Goal: Find specific page/section: Find specific page/section

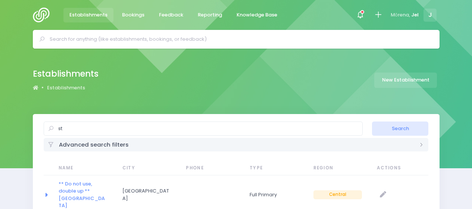
select select "20"
type input "st patricks intermediate masterton"
click at [372, 121] on button "Search" at bounding box center [400, 128] width 56 height 14
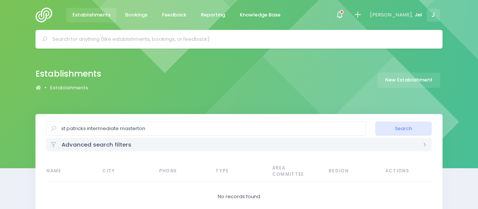
select select "20"
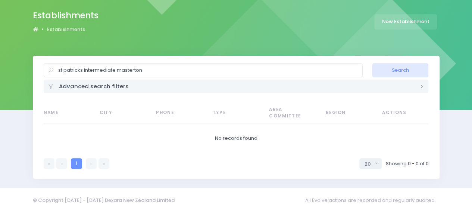
scroll to position [61, 0]
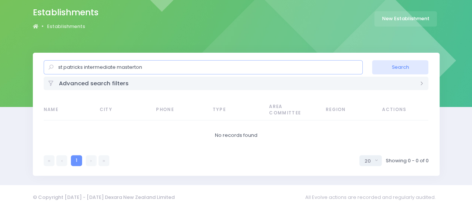
click at [157, 66] on input "st patricks intermediate masterton" at bounding box center [203, 67] width 319 height 14
type input "st patricks intermediate"
click at [372, 60] on button "Search" at bounding box center [400, 67] width 56 height 14
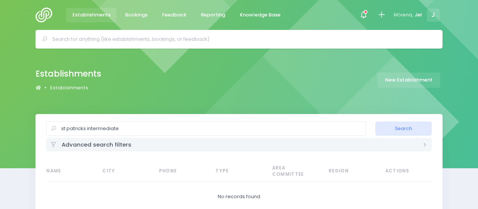
select select "20"
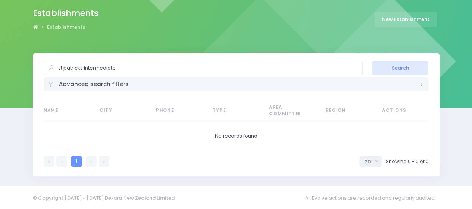
scroll to position [61, 0]
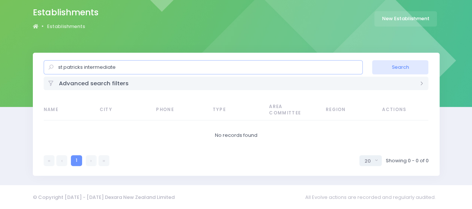
click at [118, 69] on input "st patricks intermediate" at bounding box center [203, 67] width 319 height 14
click at [78, 68] on input "st patricks intermediate" at bounding box center [203, 67] width 319 height 14
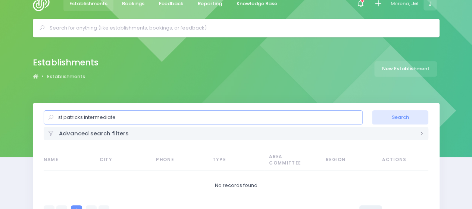
scroll to position [0, 0]
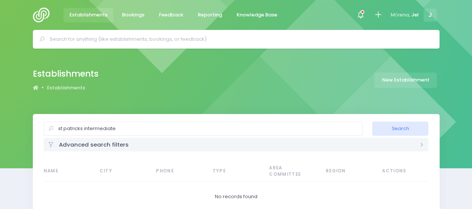
click at [120, 40] on input "text" at bounding box center [240, 39] width 380 height 11
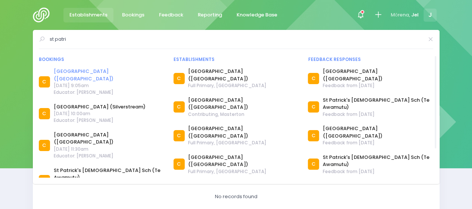
type input "st patri"
click at [86, 71] on link "[GEOGRAPHIC_DATA] ([GEOGRAPHIC_DATA])" at bounding box center [109, 75] width 110 height 15
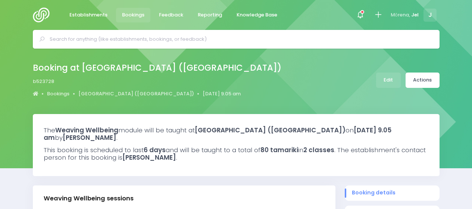
select select "5"
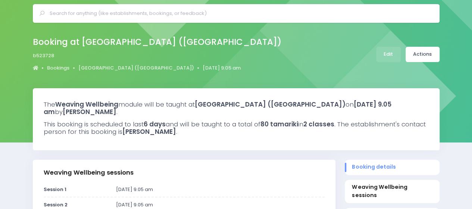
scroll to position [37, 0]
